Goal: Go to known website: Access a specific website the user already knows

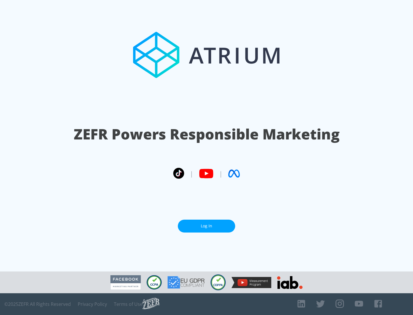
click at [206, 226] on link "Log In" at bounding box center [206, 226] width 57 height 13
